Goal: Task Accomplishment & Management: Complete application form

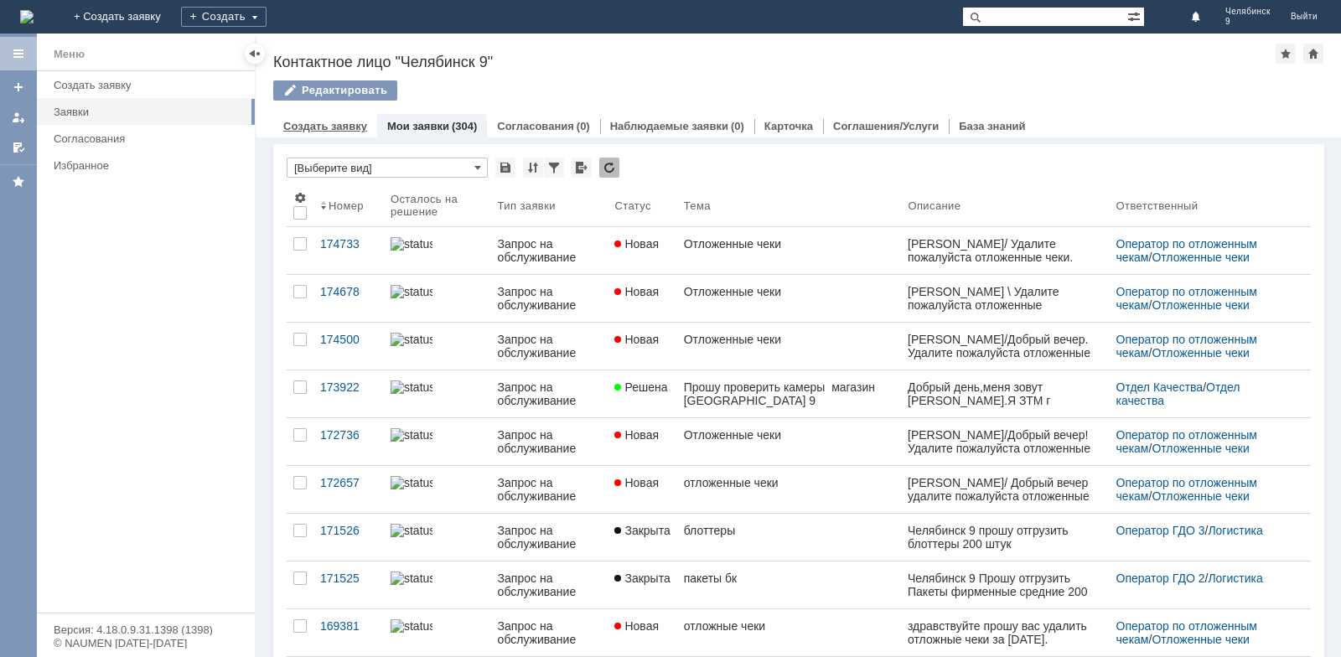
click at [334, 125] on link "Создать заявку" at bounding box center [325, 126] width 84 height 13
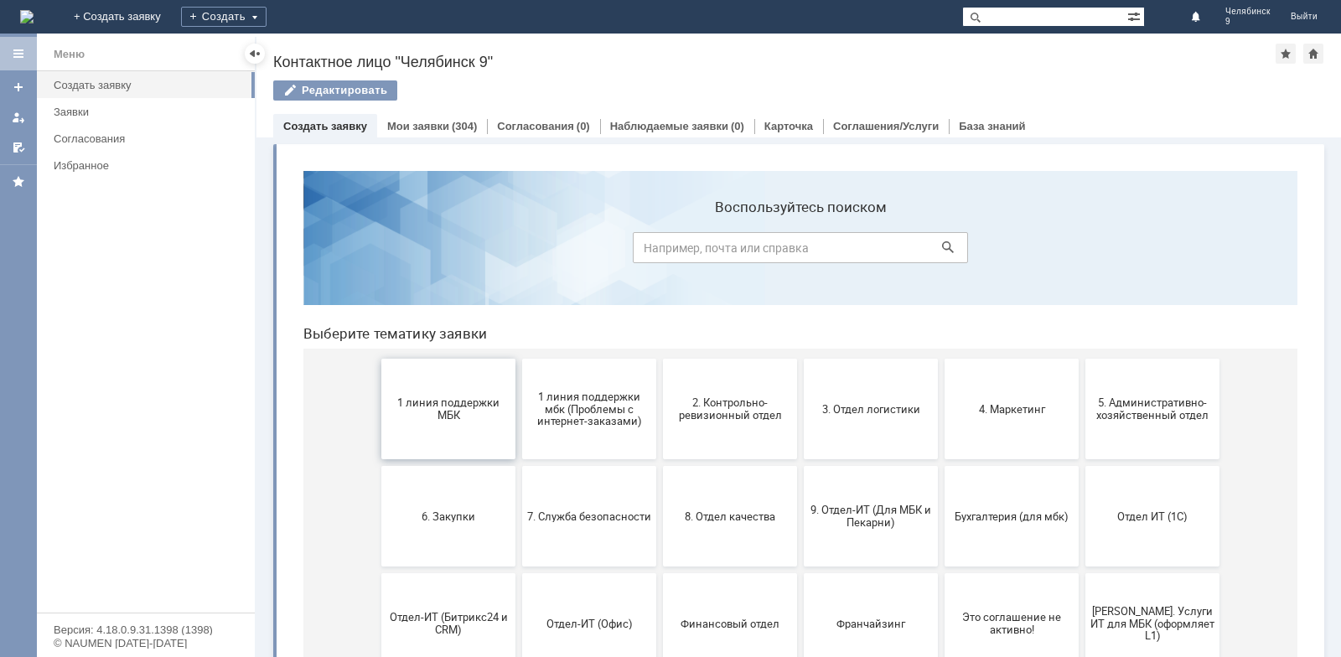
click at [452, 431] on button "1 линия поддержки МБК" at bounding box center [448, 409] width 134 height 101
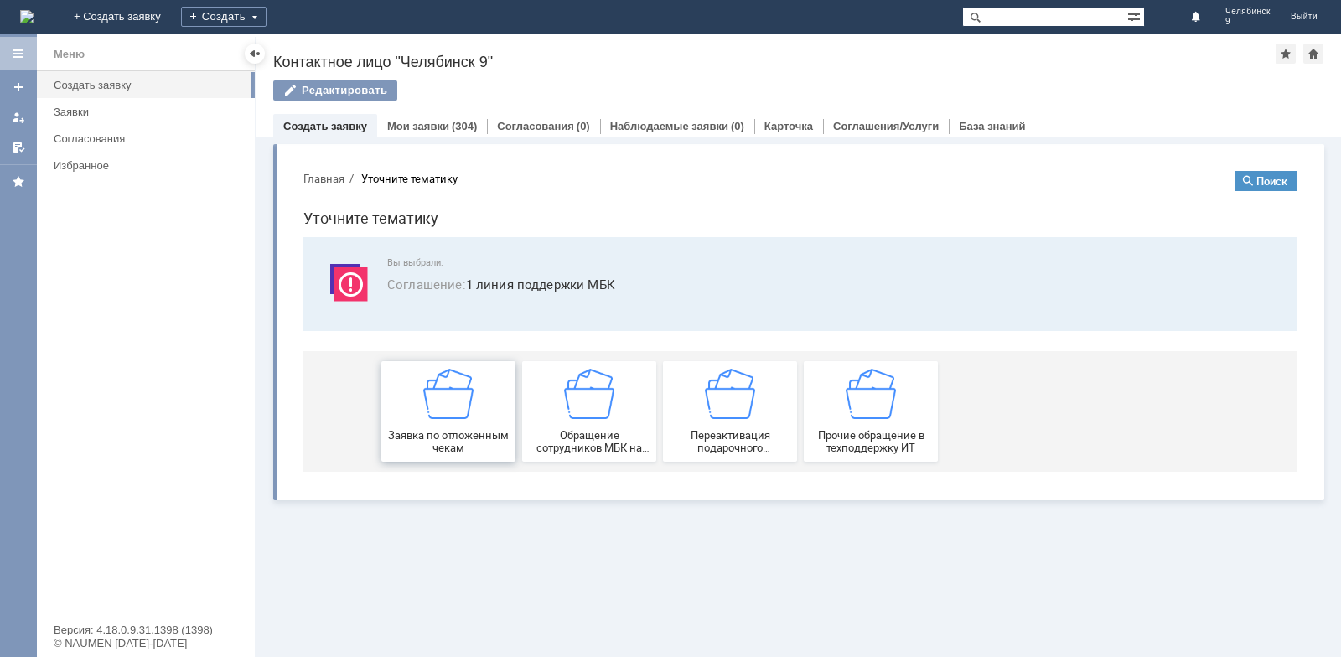
click at [461, 439] on span "Заявка по отложенным чекам" at bounding box center [448, 441] width 124 height 25
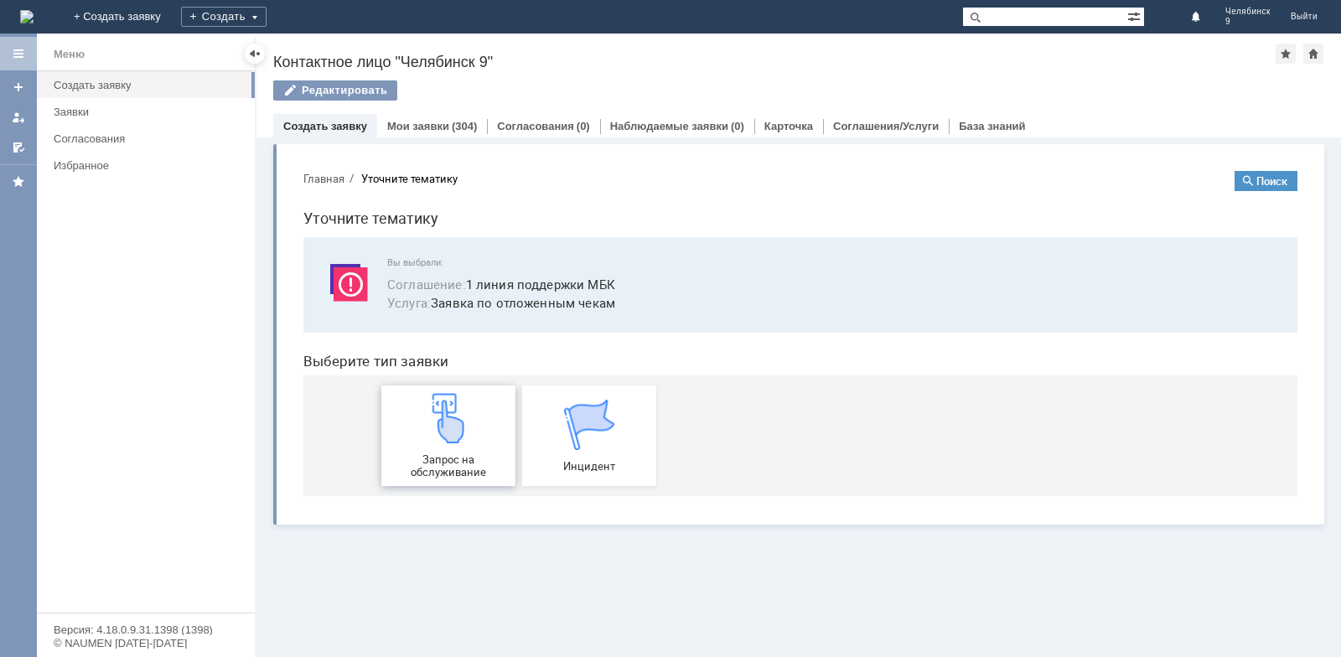
click at [461, 456] on span "Запрос на обслуживание" at bounding box center [448, 465] width 124 height 25
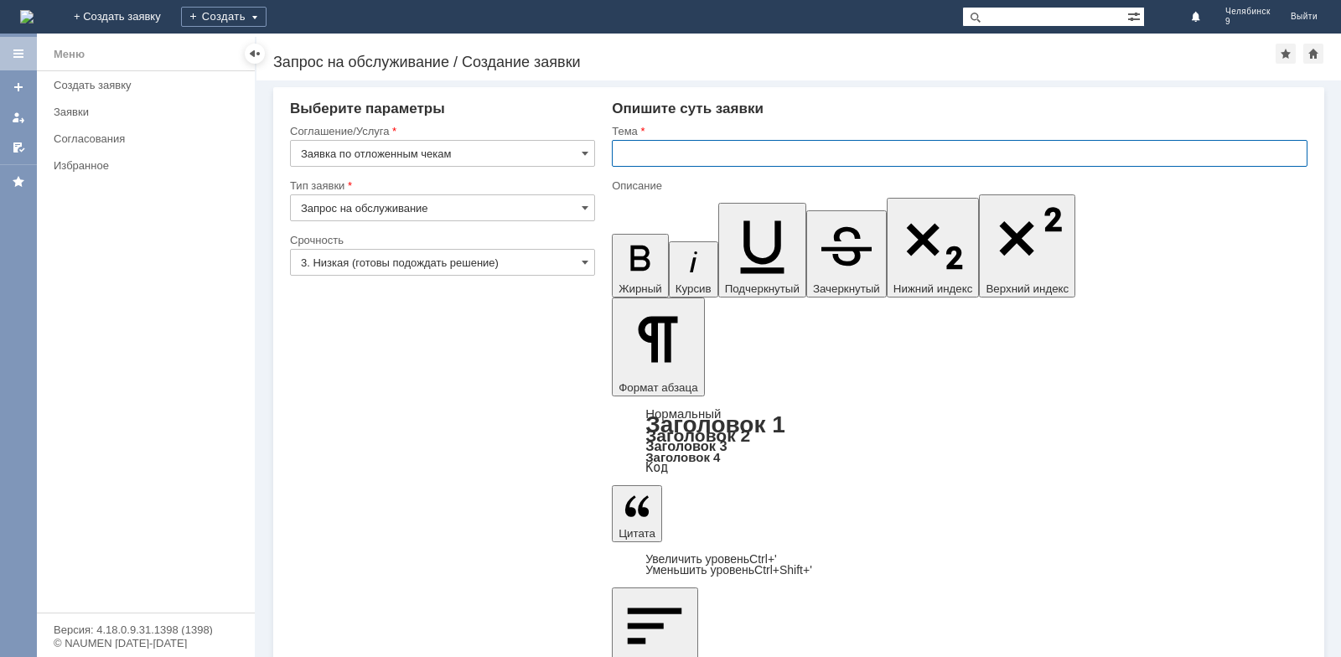
click at [649, 152] on input "text" at bounding box center [959, 153] width 695 height 27
type input "ОТЛОЖЕННЫЕ ЧЕКИ"
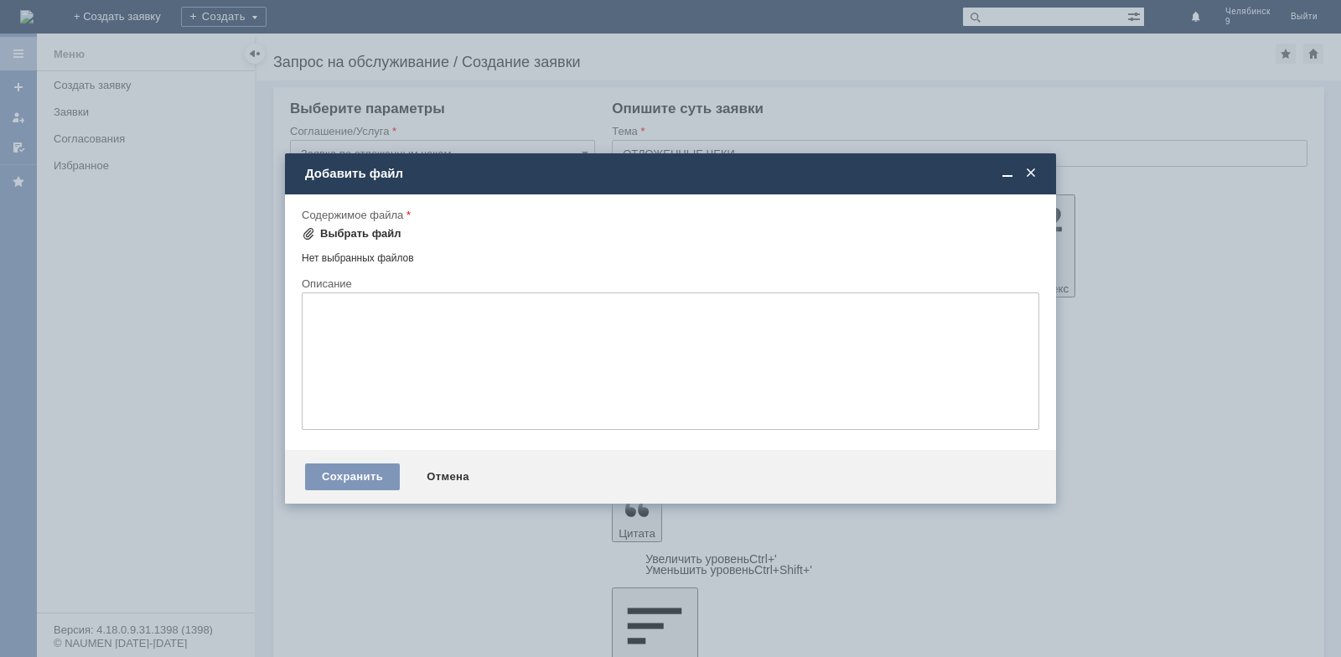
click at [384, 234] on div "Выбрать файл" at bounding box center [360, 233] width 81 height 13
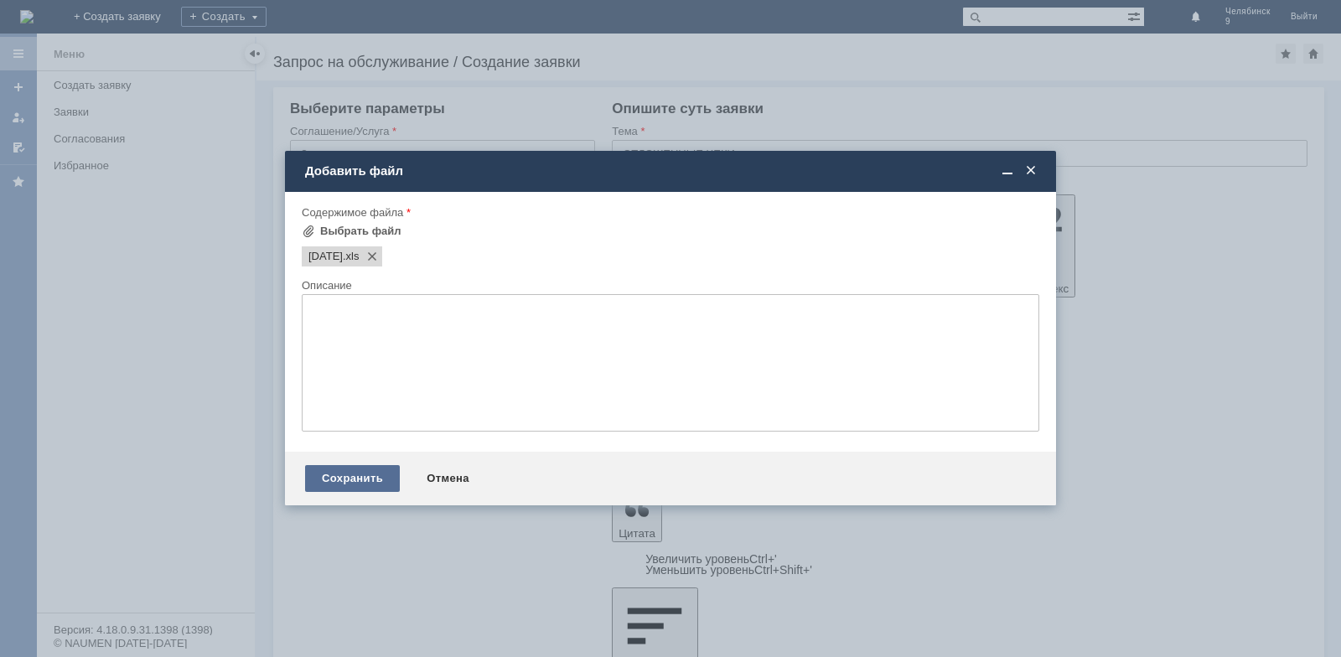
click at [372, 473] on div "Сохранить" at bounding box center [352, 478] width 95 height 27
